Goal: Task Accomplishment & Management: Manage account settings

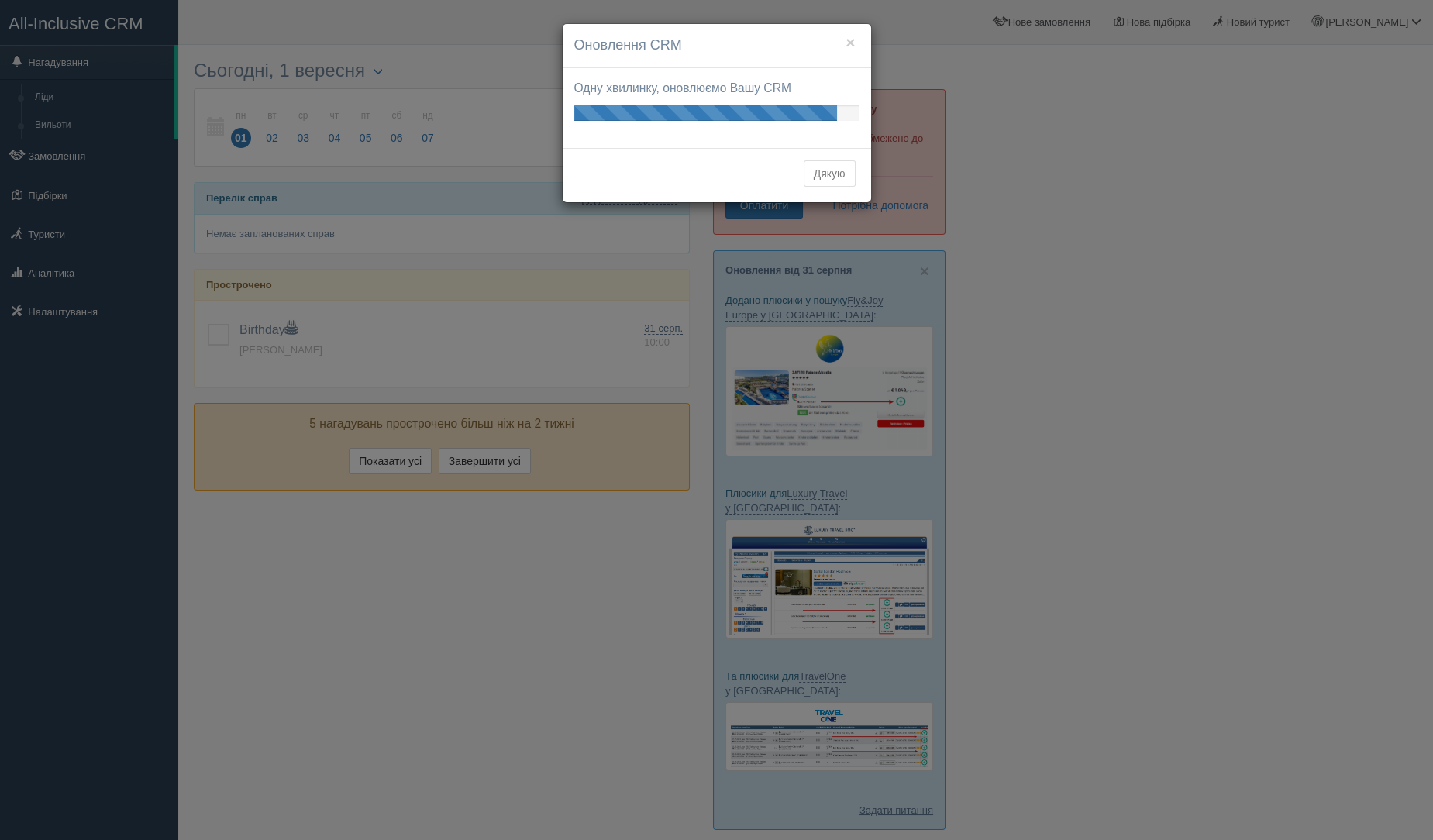
click at [830, 183] on button "Дякую" at bounding box center [830, 173] width 52 height 27
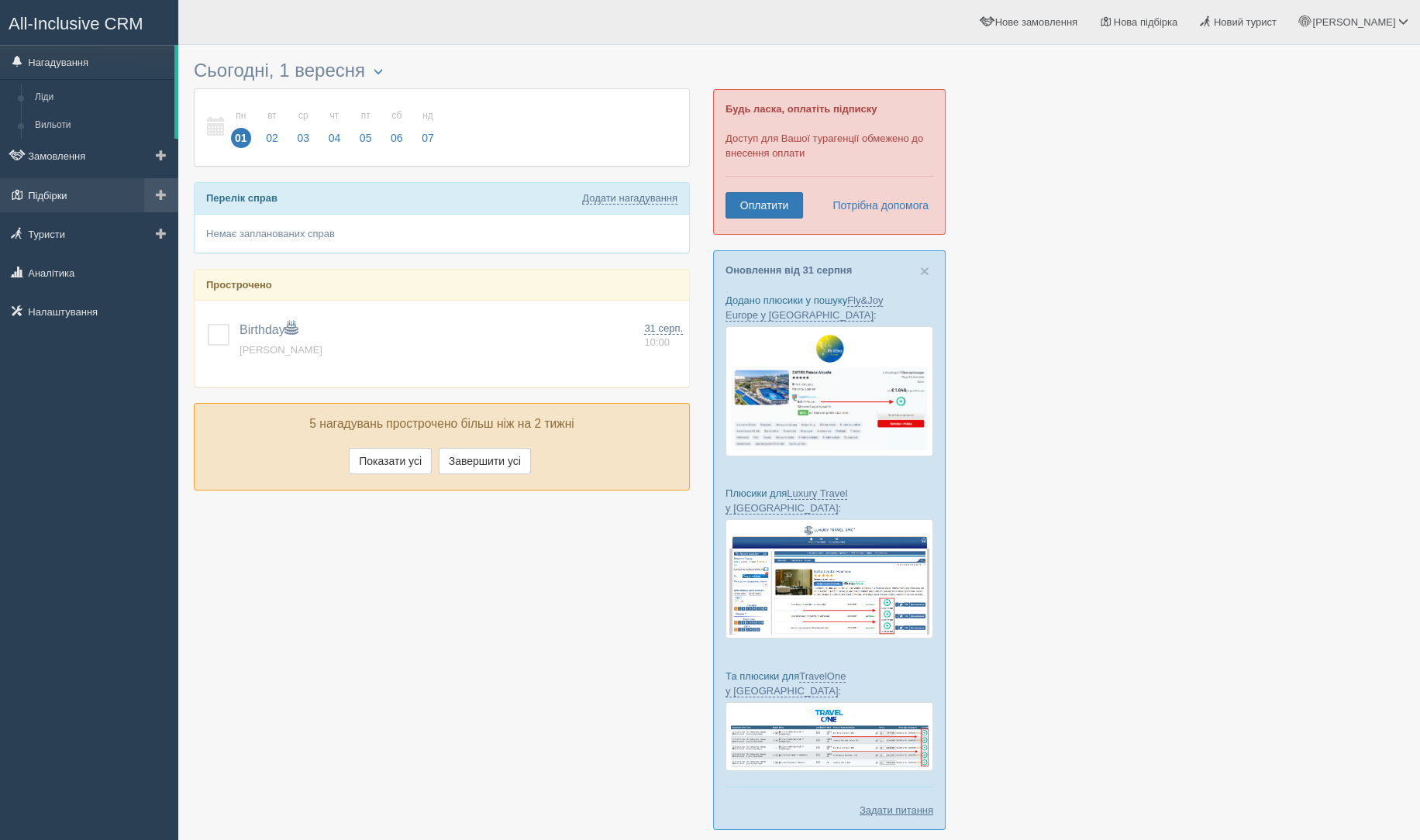
click at [59, 195] on link "Підбірки" at bounding box center [89, 195] width 178 height 34
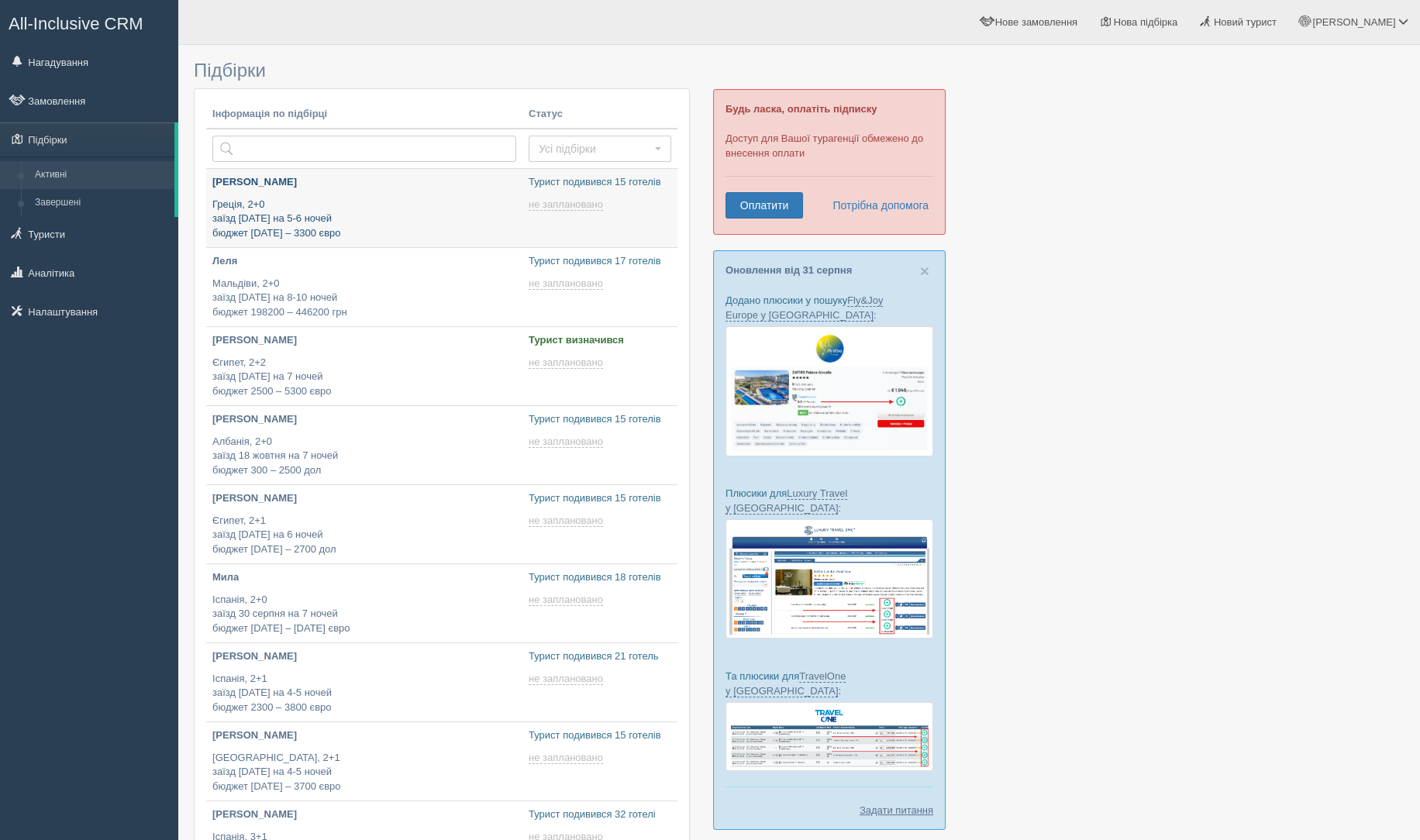
type input "[DATE] 14:15"
click at [361, 176] on p "[PERSON_NAME]" at bounding box center [364, 182] width 304 height 15
type input "2025-09-01 14:00"
click at [406, 298] on p "Мальдіви, 2+0 заїзд 2 листопада на 8-10 ночей бюджет 198200 – 446200 грн" at bounding box center [364, 298] width 304 height 44
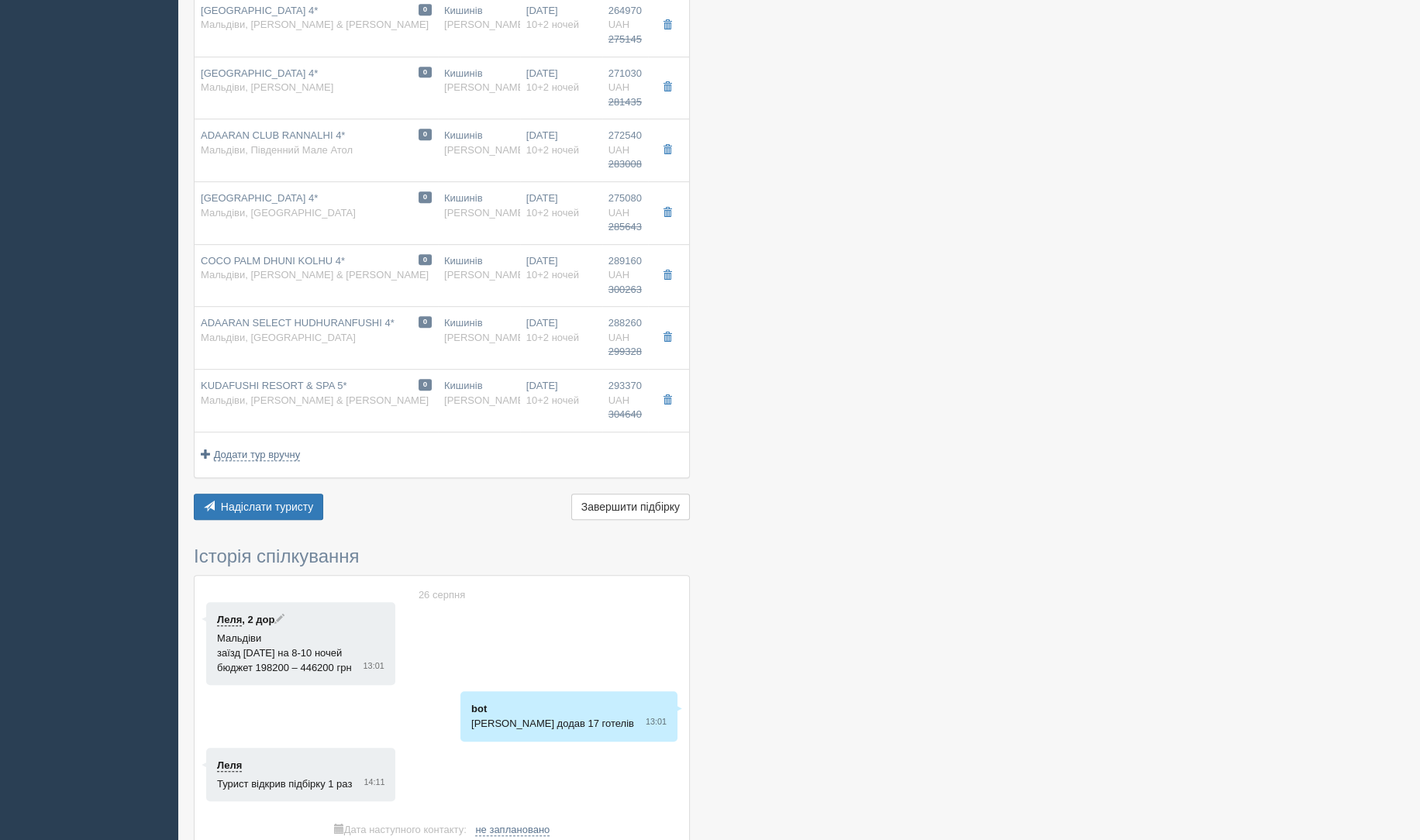
scroll to position [1464, 0]
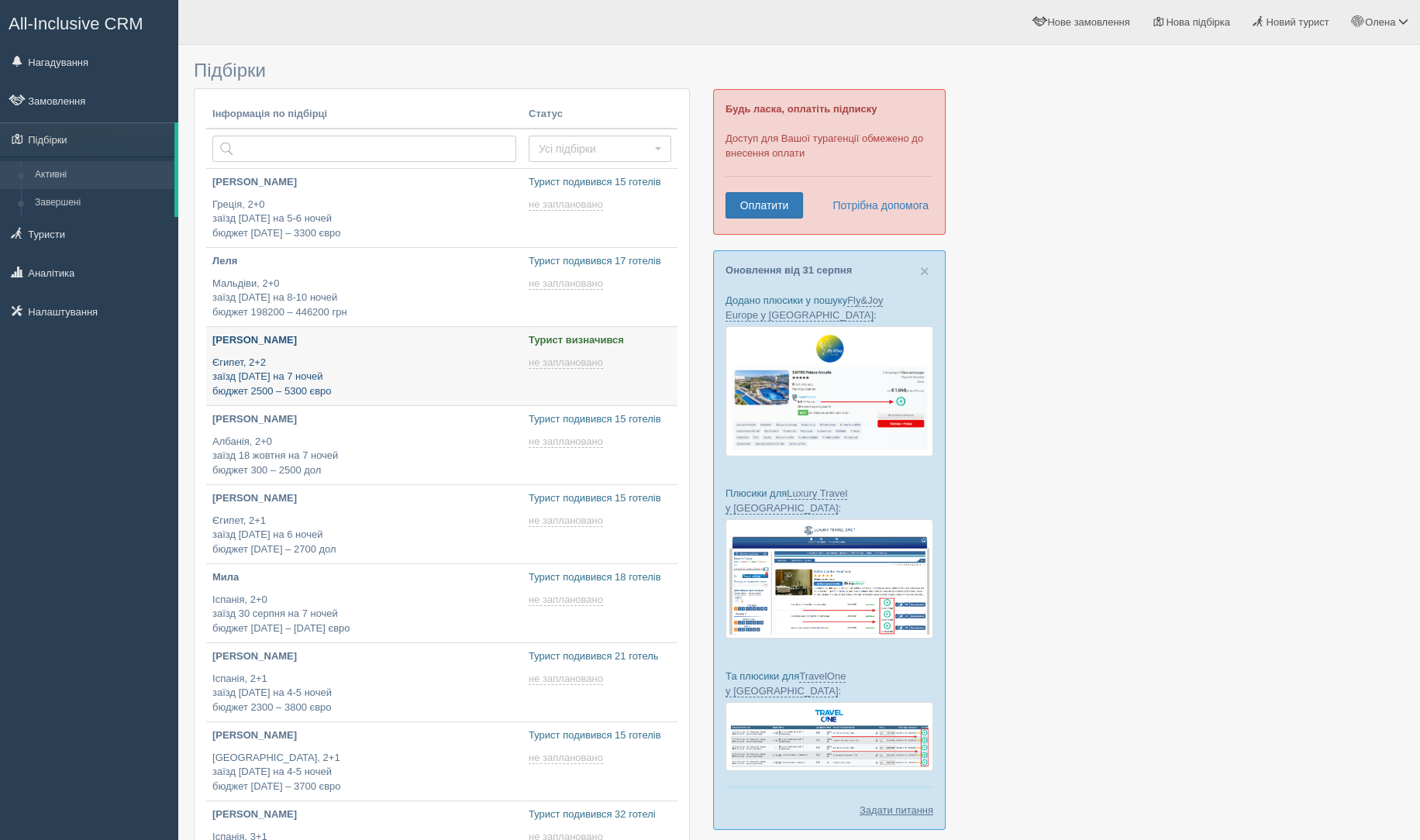
click at [431, 338] on p "[PERSON_NAME]" at bounding box center [364, 341] width 304 height 15
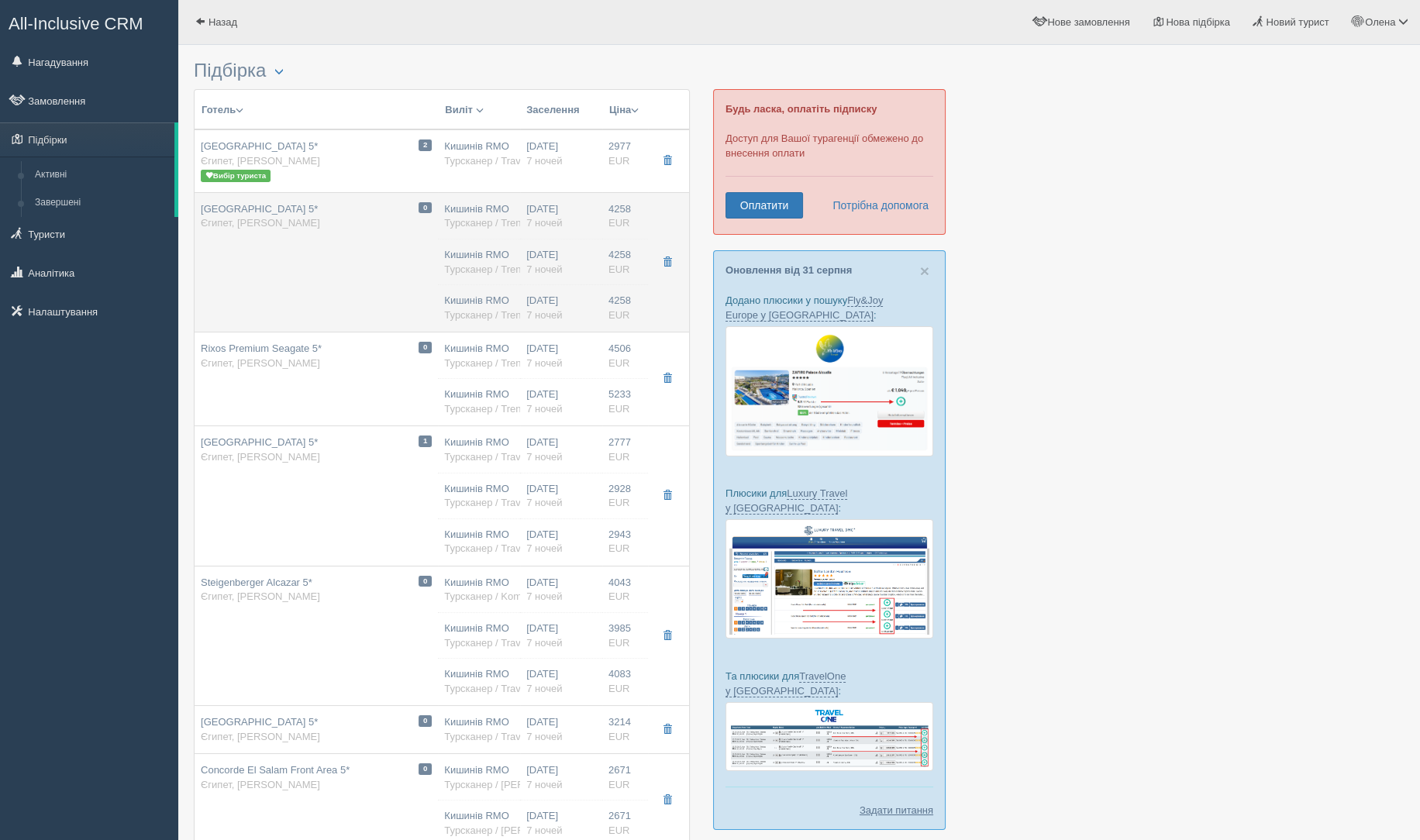
drag, startPoint x: 364, startPoint y: 225, endPoint x: 354, endPoint y: 221, distance: 10.8
